Goal: Communication & Community: Answer question/provide support

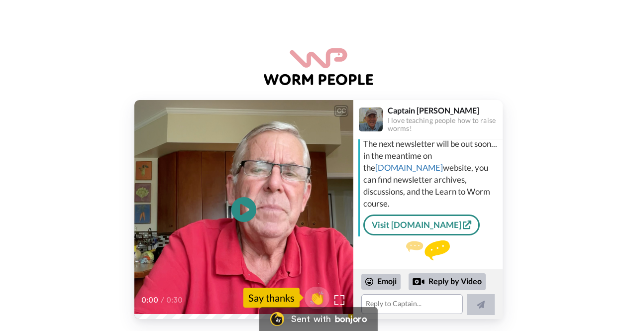
scroll to position [88, 0]
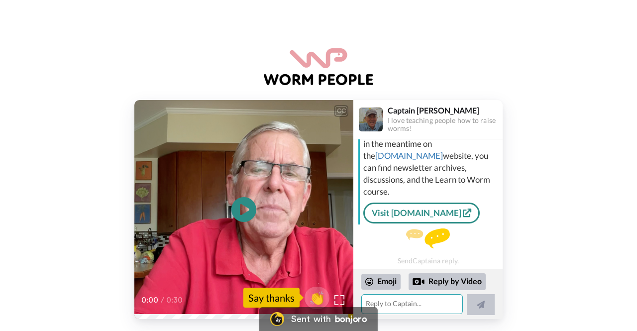
click at [421, 303] on textarea at bounding box center [413, 304] width 102 height 20
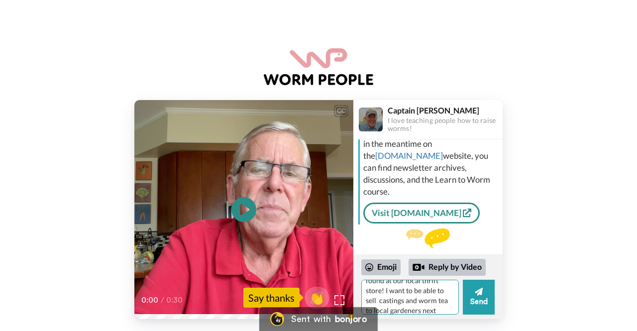
scroll to position [43, 0]
click at [418, 308] on textarea "Thank you so much! I have 2 upward migrating bins i found at our local thrift s…" at bounding box center [411, 297] width 98 height 35
click at [386, 285] on textarea "Thank you so much! I have 2 upward migrating bins i found at our local thrift s…" at bounding box center [411, 297] width 98 height 35
click at [379, 287] on textarea "Thank you so much! I have 2 upward migrating bins i found at our local thrift s…" at bounding box center [411, 297] width 98 height 35
click at [381, 307] on textarea "Thank you so much! I have 2 upward migrating bins i found at our local thrift s…" at bounding box center [411, 297] width 98 height 35
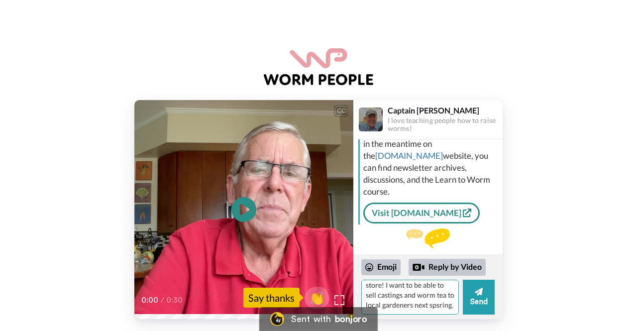
click at [379, 307] on textarea "Thank you so much! I have 2 upward migrating bins i found at our local thrift s…" at bounding box center [411, 297] width 98 height 35
click at [375, 305] on textarea "Thank you so much! I have 2 upward migrating bins i found at our local thrift s…" at bounding box center [411, 297] width 98 height 35
type textarea "Thank you so much! I have 2 upward migrating bins i found at our local thrift s…"
click at [471, 287] on button "Send" at bounding box center [479, 297] width 32 height 35
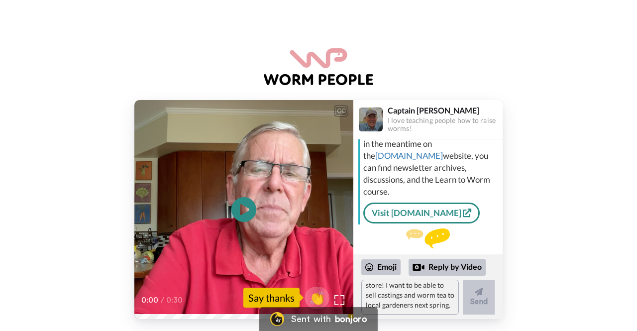
scroll to position [0, 0]
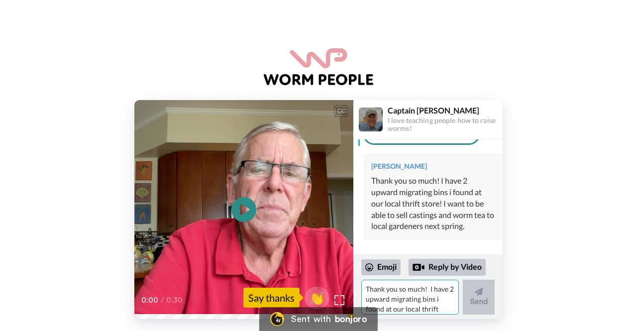
click at [401, 289] on textarea "Thank you so much! I have 2 upward migrating bins i found at our local thrift s…" at bounding box center [411, 297] width 98 height 35
click at [397, 303] on textarea "We have enjoyed your videos and thinking how we can scale in size while managin…" at bounding box center [411, 297] width 98 height 35
click at [406, 311] on textarea "We have enjoyed your videos and thinking how we can scale in size while managin…" at bounding box center [411, 297] width 98 height 35
click at [403, 310] on textarea "We have enjoyed your videos and thinking how we can scale in size while managin…" at bounding box center [411, 297] width 98 height 35
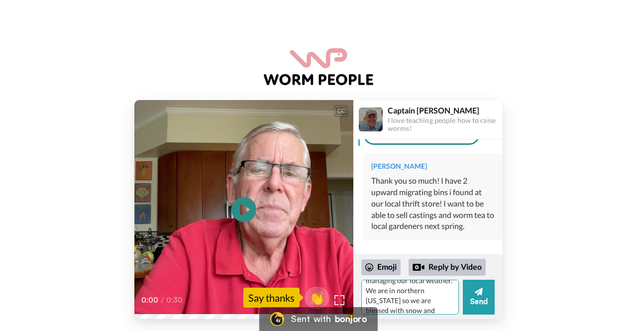
scroll to position [53, 0]
click at [436, 306] on textarea "We have enjoyed your videos and thinking how we can scale in size while managin…" at bounding box center [411, 297] width 98 height 35
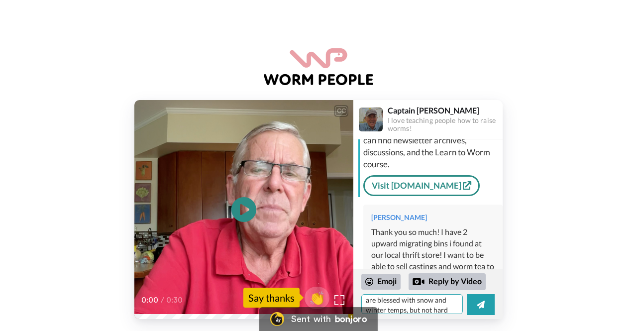
scroll to position [152, 0]
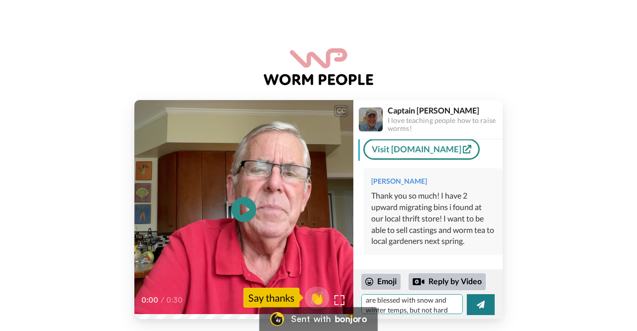
type textarea "We have enjoyed your videos and thinking how we can scale in size while managin…"
click at [471, 298] on button at bounding box center [481, 304] width 28 height 21
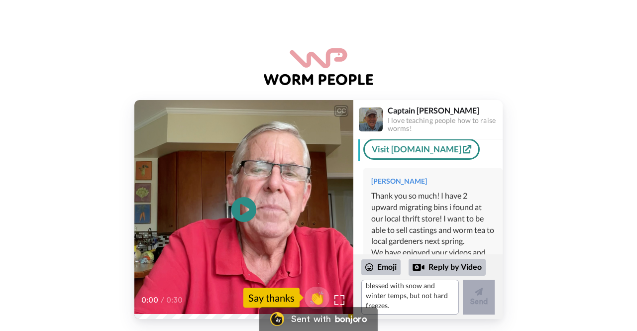
scroll to position [0, 0]
